Goal: Task Accomplishment & Management: Manage account settings

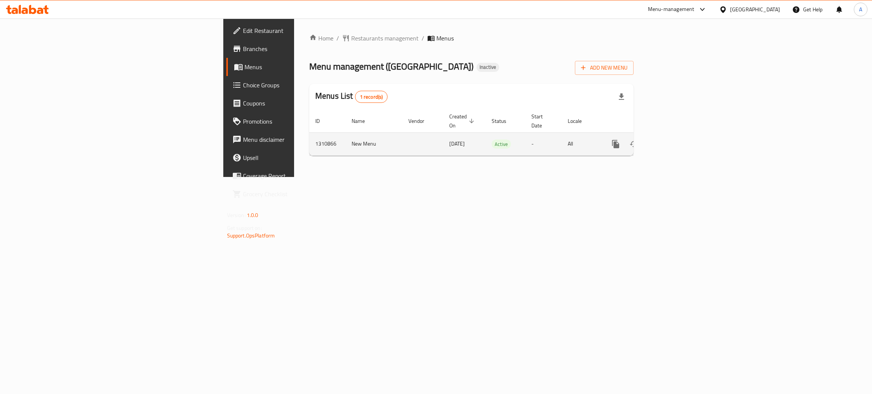
click at [675, 140] on icon "enhanced table" at bounding box center [670, 144] width 9 height 9
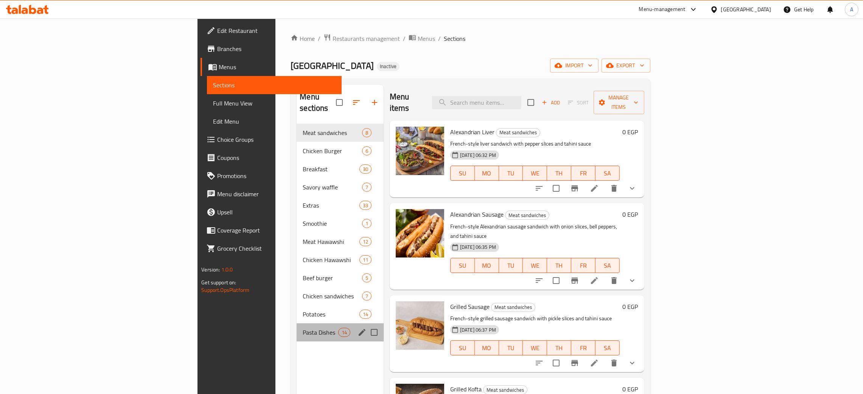
click at [297, 324] on div "Pasta Dishes 14" at bounding box center [340, 333] width 87 height 18
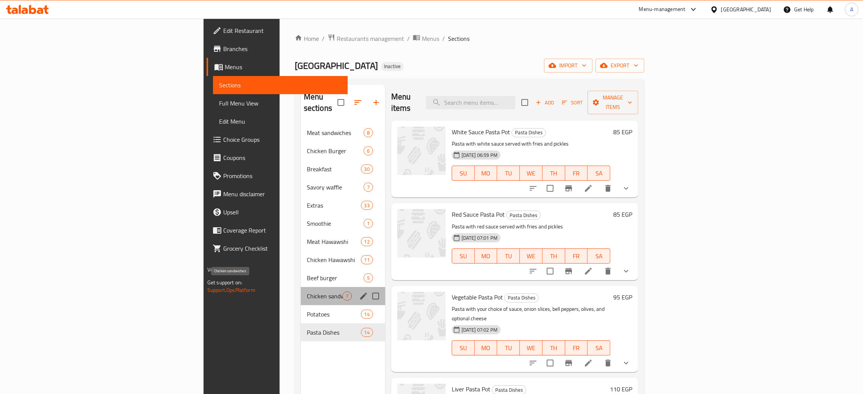
click at [307, 292] on span "Chicken sandwiches" at bounding box center [325, 296] width 36 height 9
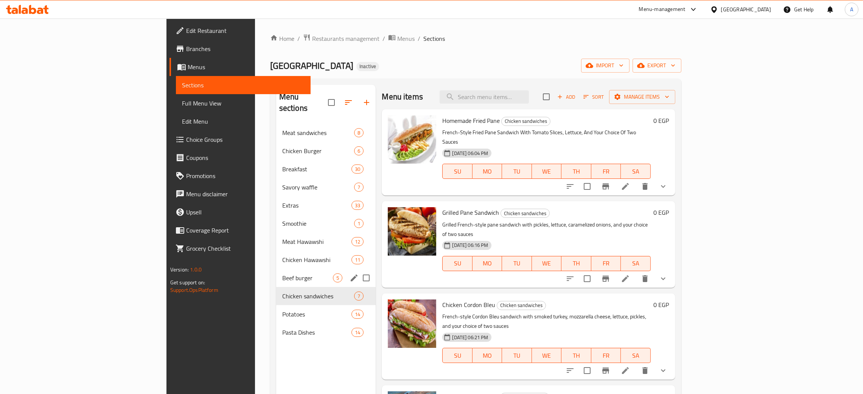
click at [276, 272] on div "Beef burger 5" at bounding box center [326, 278] width 100 height 18
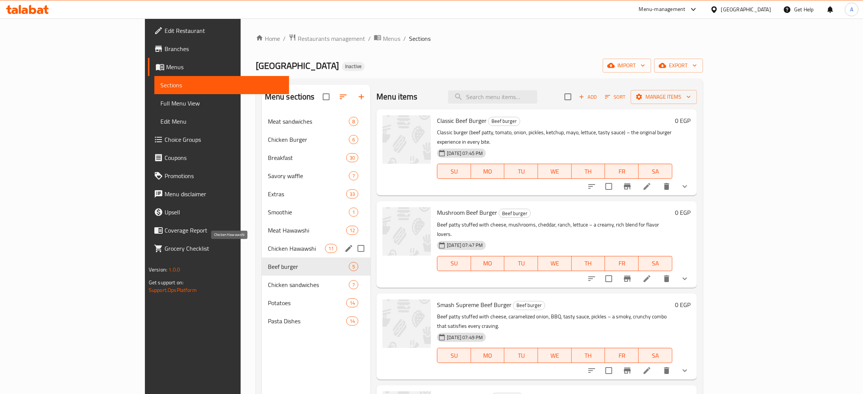
click at [268, 253] on span "Chicken Hawawshi" at bounding box center [296, 248] width 57 height 9
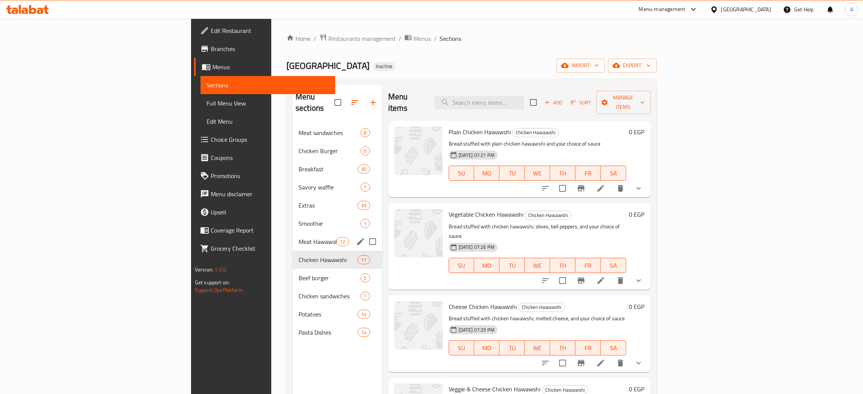
click at [293, 235] on div "Meat Hawawshi 12" at bounding box center [338, 242] width 90 height 18
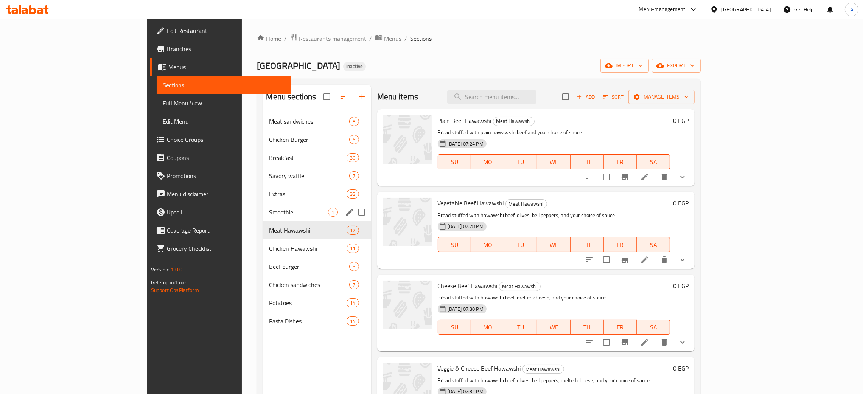
click at [265, 217] on div "Smoothie 1" at bounding box center [317, 212] width 108 height 18
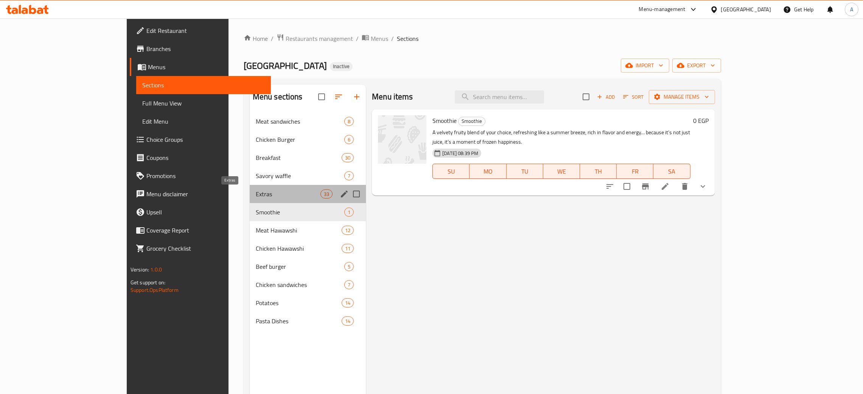
click at [271, 195] on span "Extras" at bounding box center [288, 194] width 65 height 9
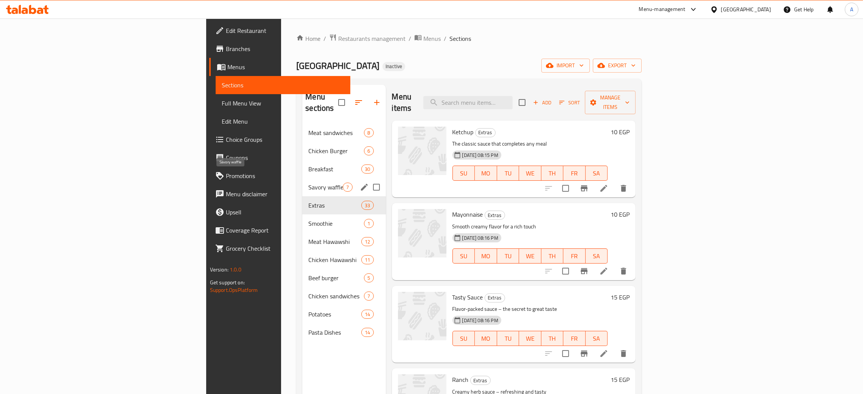
click at [308, 183] on span "Savory waffle" at bounding box center [325, 187] width 34 height 9
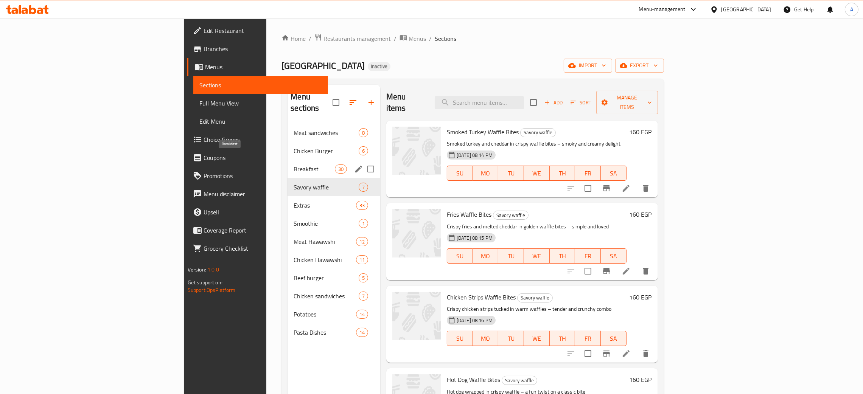
click at [294, 165] on span "Breakfast" at bounding box center [314, 169] width 41 height 9
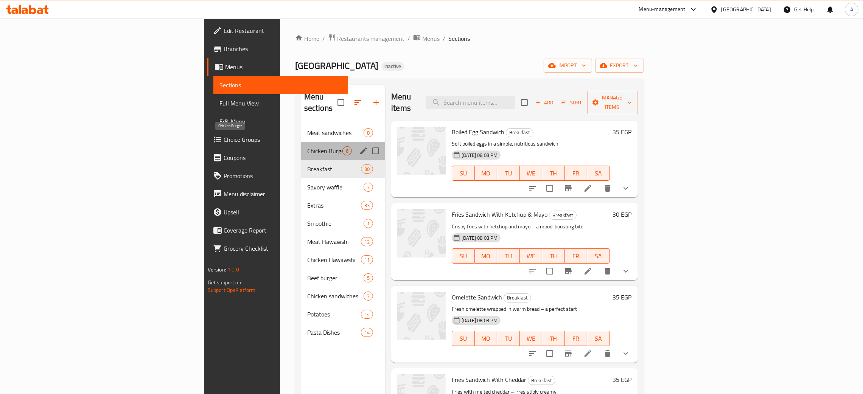
click at [307, 146] on span "Chicken Burger" at bounding box center [324, 150] width 35 height 9
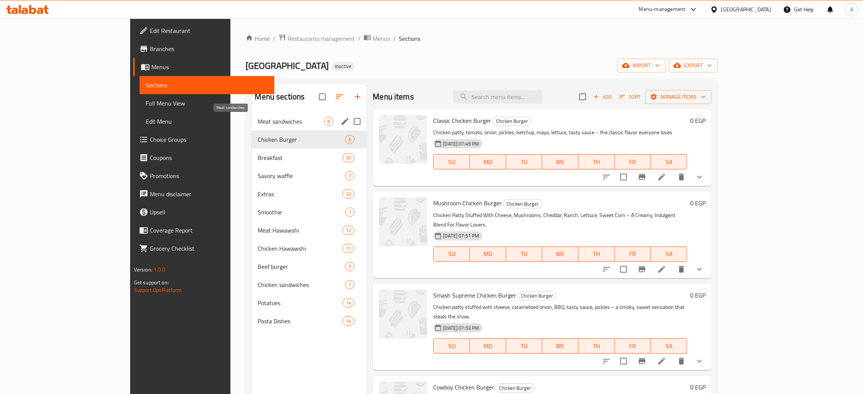
click at [271, 125] on span "Meat sandwiches" at bounding box center [291, 121] width 66 height 9
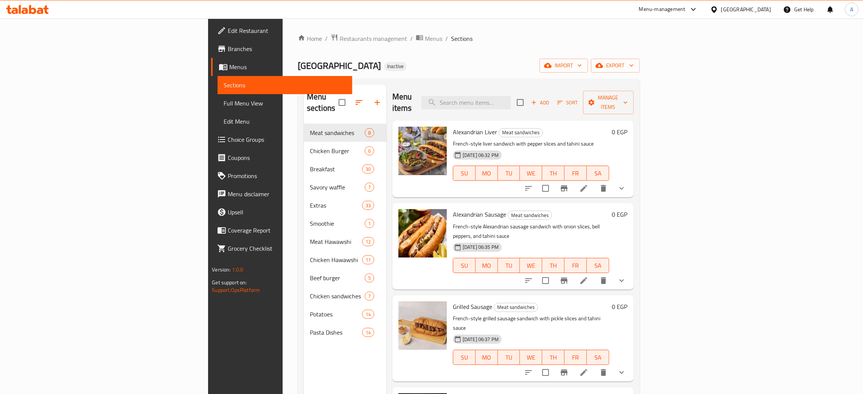
click at [224, 105] on span "Full Menu View" at bounding box center [285, 103] width 123 height 9
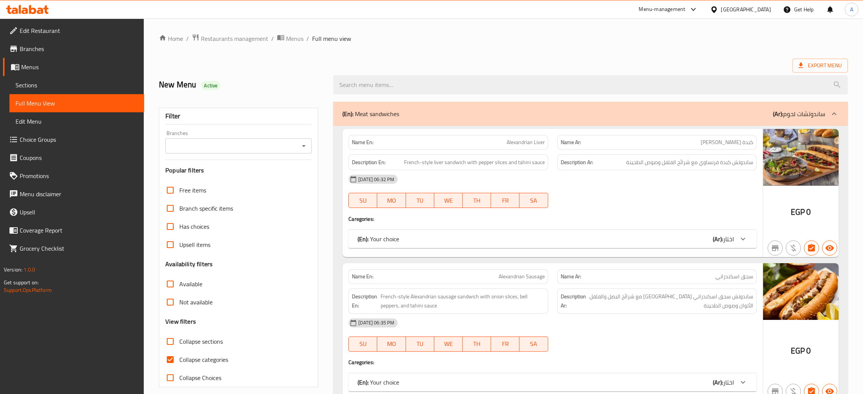
scroll to position [114, 0]
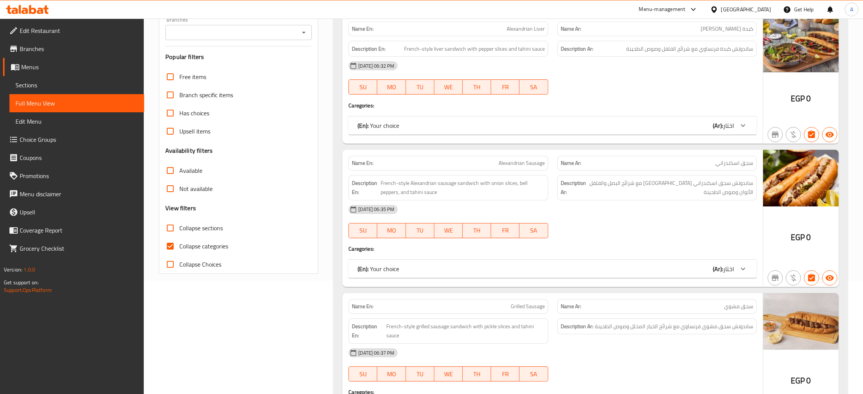
click at [168, 248] on input "Collapse categories" at bounding box center [170, 246] width 18 height 18
checkbox input "false"
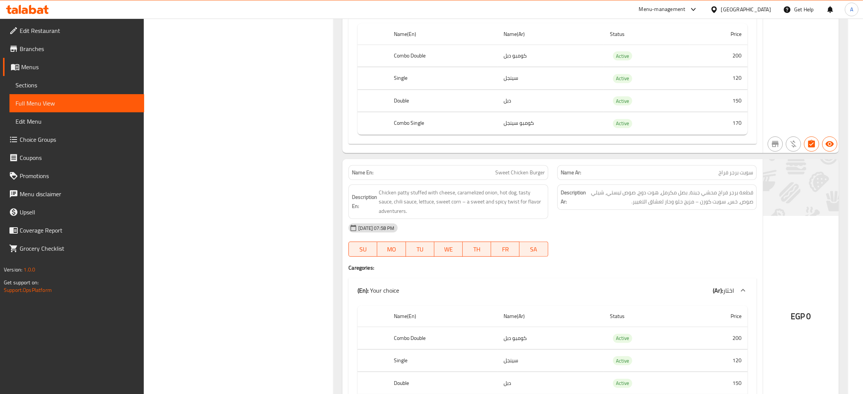
scroll to position [4689, 0]
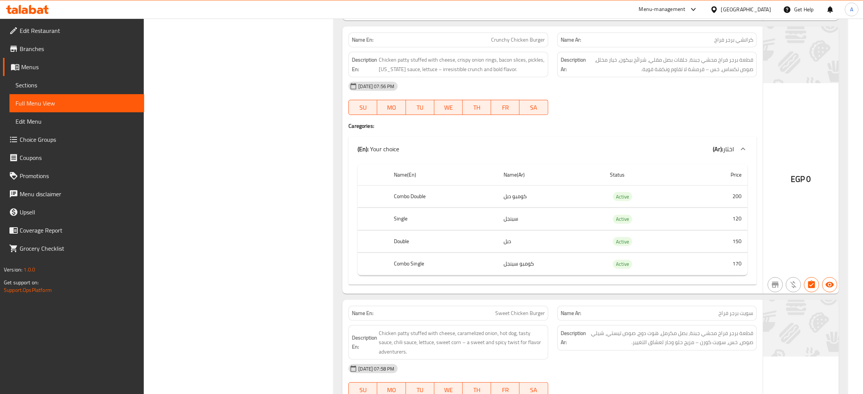
click at [30, 12] on icon at bounding box center [32, 9] width 7 height 9
